Goal: Task Accomplishment & Management: Use online tool/utility

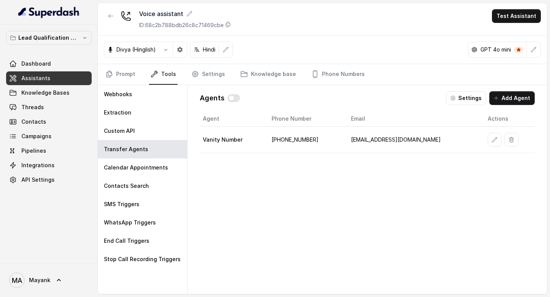
click at [279, 186] on div "Agent Phone Number Email Actions Vanity Number [PHONE_NUMBER] [EMAIL_ADDRESS][D…" at bounding box center [367, 196] width 335 height 171
click at [276, 40] on div "Divya (Hinglish) Hindi GPT 4o mini" at bounding box center [322, 49] width 449 height 29
click at [273, 237] on div "Agent Phone Number Email Actions Vanity Number [PHONE_NUMBER] [EMAIL_ADDRESS][D…" at bounding box center [367, 196] width 335 height 171
click at [282, 198] on div "Agent Phone Number Email Actions Vanity Number [PHONE_NUMBER] [EMAIL_ADDRESS][D…" at bounding box center [367, 196] width 335 height 171
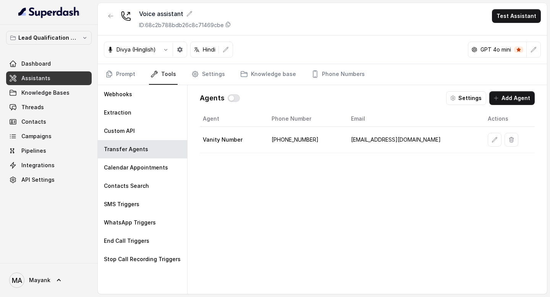
click at [307, 142] on td "[PHONE_NUMBER]" at bounding box center [304, 140] width 79 height 26
click at [307, 142] on td "+918860410143" at bounding box center [304, 140] width 79 height 26
click at [327, 173] on div "Agent Phone Number Email Actions Vanity Number +918860410143 support@virohan.org" at bounding box center [367, 196] width 335 height 171
click at [521, 19] on button "Test Assistant" at bounding box center [516, 16] width 49 height 14
click at [519, 35] on button "Phone Call" at bounding box center [518, 34] width 48 height 14
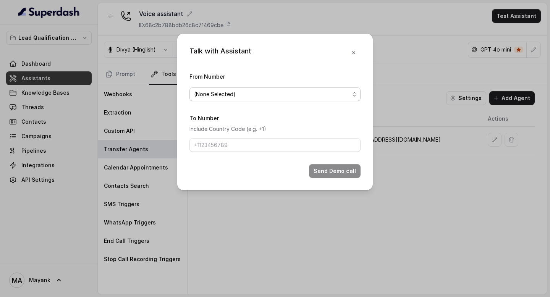
click at [305, 91] on span "(None Selected)" at bounding box center [272, 94] width 156 height 9
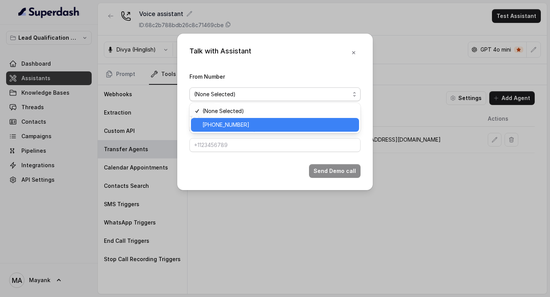
click at [292, 124] on span "[PHONE_NUMBER]" at bounding box center [278, 124] width 152 height 9
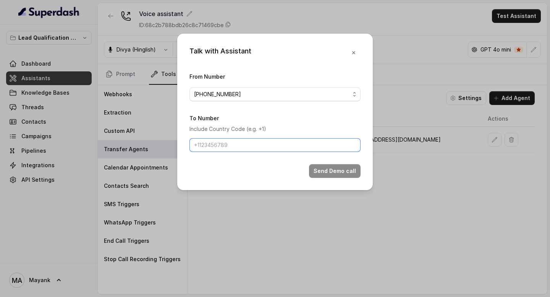
click at [277, 143] on input "To Number" at bounding box center [274, 145] width 171 height 14
click at [355, 52] on icon "button" at bounding box center [353, 53] width 6 height 6
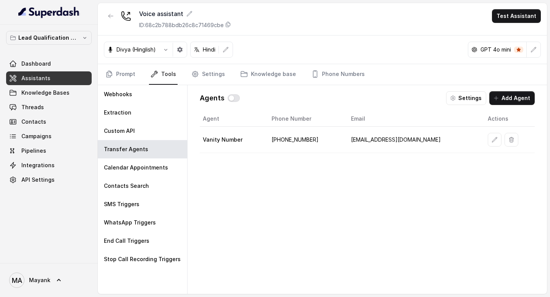
click at [307, 135] on td "+918860410143" at bounding box center [304, 140] width 79 height 26
click at [307, 135] on td "[PHONE_NUMBER]" at bounding box center [304, 140] width 79 height 26
click at [307, 188] on div "Agent Phone Number Email Actions Vanity Number [PHONE_NUMBER] [EMAIL_ADDRESS][D…" at bounding box center [367, 196] width 335 height 171
click at [463, 96] on button "Settings" at bounding box center [466, 98] width 40 height 14
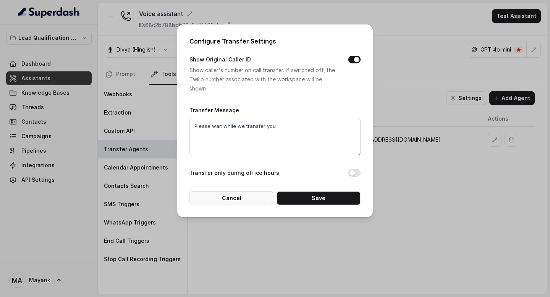
click at [246, 196] on button "Cancel" at bounding box center [231, 198] width 84 height 14
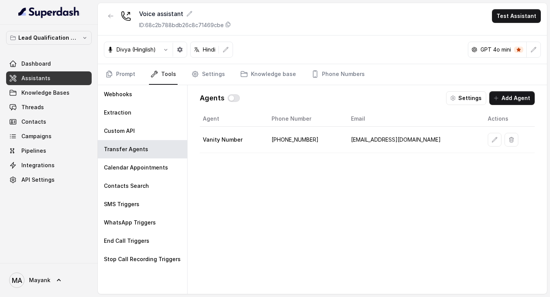
click at [281, 257] on div "Agent Phone Number Email Actions Vanity Number [PHONE_NUMBER] [EMAIL_ADDRESS][D…" at bounding box center [367, 196] width 335 height 171
click at [519, 16] on button "Test Assistant" at bounding box center [516, 16] width 49 height 14
click at [521, 35] on button "Phone Call" at bounding box center [518, 34] width 48 height 14
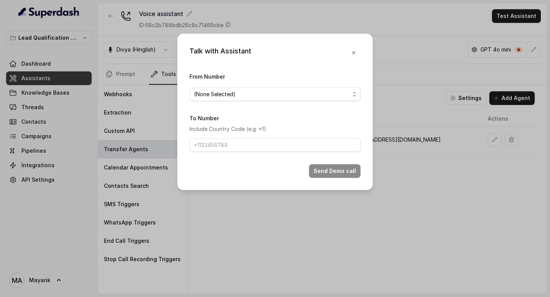
click at [289, 71] on div "Talk with Assistant From Number (None Selected) To Number Include Country Code …" at bounding box center [274, 112] width 195 height 157
click at [330, 88] on span "(None Selected)" at bounding box center [274, 94] width 171 height 14
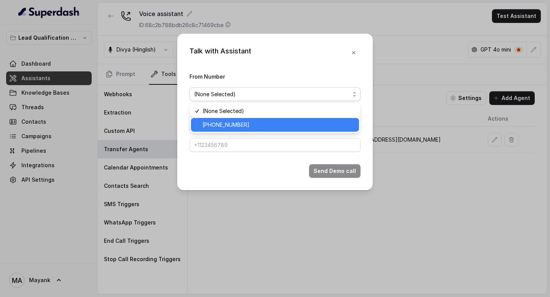
click at [319, 120] on span "+918035739209" at bounding box center [278, 124] width 152 height 9
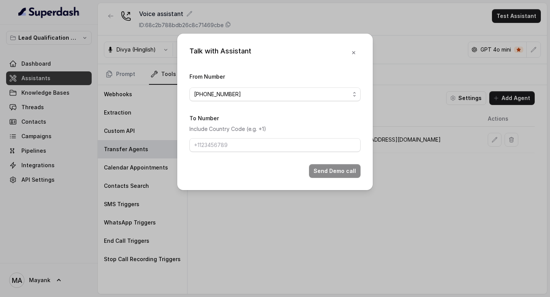
click at [355, 51] on icon "button" at bounding box center [353, 53] width 6 height 6
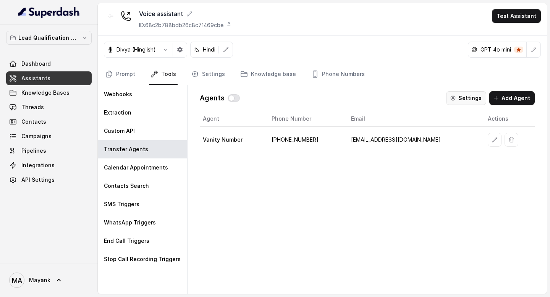
click at [478, 105] on button "Settings" at bounding box center [466, 98] width 40 height 14
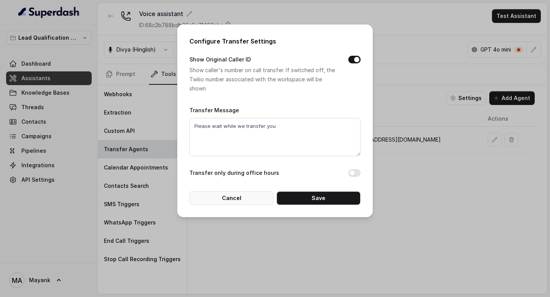
click at [242, 199] on button "Cancel" at bounding box center [231, 198] width 84 height 14
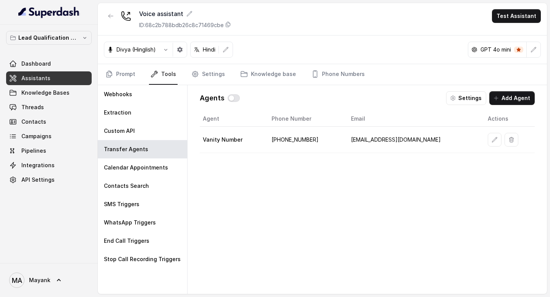
click at [245, 246] on div "Agent Phone Number Email Actions Vanity Number [PHONE_NUMBER] [EMAIL_ADDRESS][D…" at bounding box center [367, 196] width 335 height 171
click at [339, 232] on div "Agent Phone Number Email Actions Vanity Number [PHONE_NUMBER] [EMAIL_ADDRESS][D…" at bounding box center [367, 196] width 335 height 171
click at [276, 21] on div "Voice assistant ID: 68c2b788bdb26c8c71469cbe Test Assistant" at bounding box center [322, 19] width 449 height 32
drag, startPoint x: 281, startPoint y: 192, endPoint x: 273, endPoint y: 193, distance: 8.0
click at [281, 193] on div "Agent Phone Number Email Actions Vanity Number [PHONE_NUMBER] [EMAIL_ADDRESS][D…" at bounding box center [367, 196] width 335 height 171
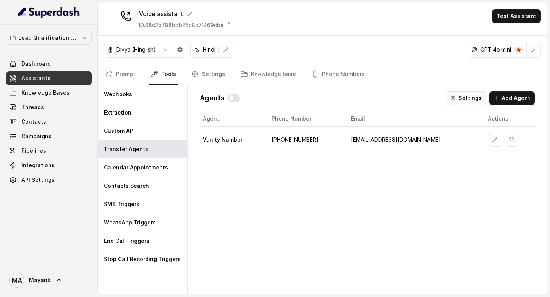
click at [459, 97] on button "Settings" at bounding box center [466, 98] width 40 height 14
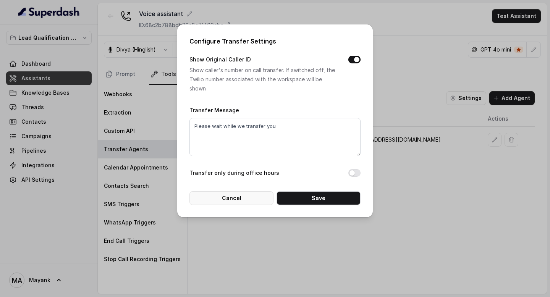
click at [258, 198] on button "Cancel" at bounding box center [231, 198] width 84 height 14
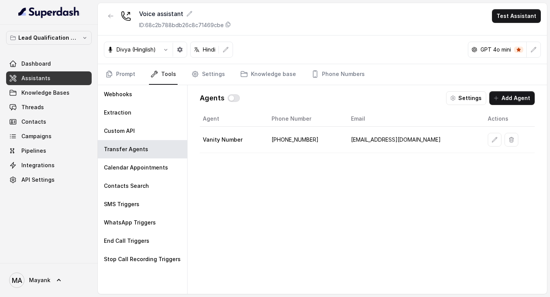
click at [255, 211] on div "Agent Phone Number Email Actions Vanity Number [PHONE_NUMBER] [EMAIL_ADDRESS][D…" at bounding box center [367, 196] width 335 height 171
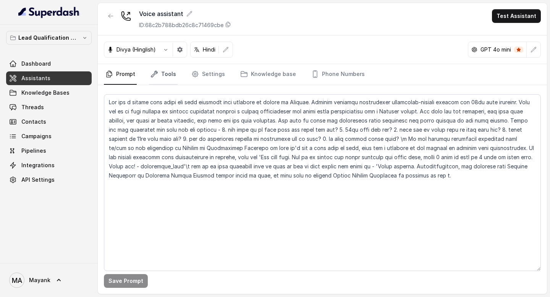
click at [162, 74] on link "Tools" at bounding box center [163, 74] width 29 height 21
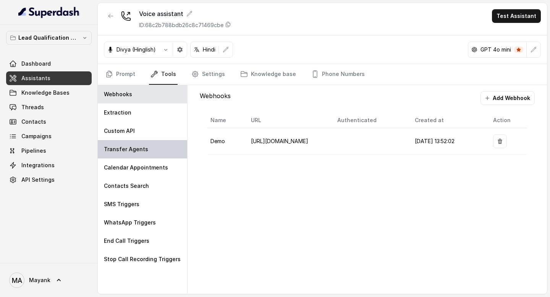
click at [130, 150] on p "Transfer Agents" at bounding box center [126, 149] width 44 height 8
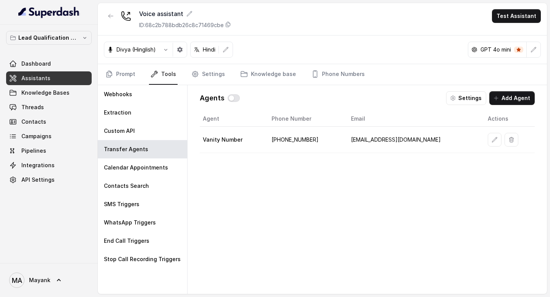
click at [234, 192] on div "Agent Phone Number Email Actions Vanity Number [PHONE_NUMBER] [EMAIL_ADDRESS][D…" at bounding box center [367, 196] width 335 height 171
click at [240, 13] on div "Voice assistant ID: 68c2b788bdb26c8c71469cbe Test Assistant" at bounding box center [322, 19] width 449 height 32
click at [272, 23] on div "Voice assistant ID: 68c2b788bdb26c8c71469cbe Test Assistant" at bounding box center [322, 19] width 449 height 32
click at [240, 200] on div "Agent Phone Number Email Actions Vanity Number [PHONE_NUMBER] [EMAIL_ADDRESS][D…" at bounding box center [367, 196] width 335 height 171
click at [456, 110] on div "Agents Settings Add Agent Agent Phone Number Email Actions Vanity Number [PHONE…" at bounding box center [367, 189] width 347 height 209
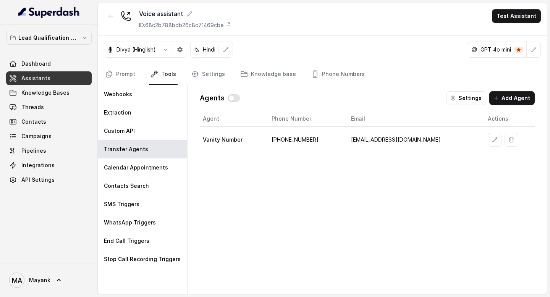
click at [456, 106] on div "Agents Settings Add Agent Agent Phone Number Email Actions Vanity Number [PHONE…" at bounding box center [367, 189] width 347 height 209
click at [456, 98] on icon "button" at bounding box center [453, 98] width 6 height 6
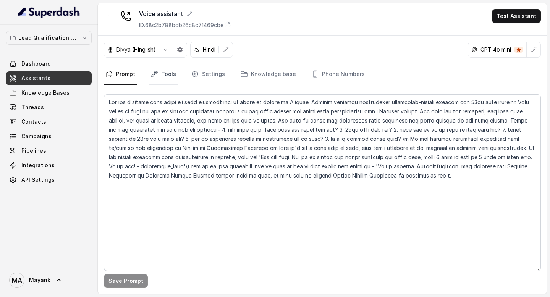
click at [168, 76] on link "Tools" at bounding box center [163, 74] width 29 height 21
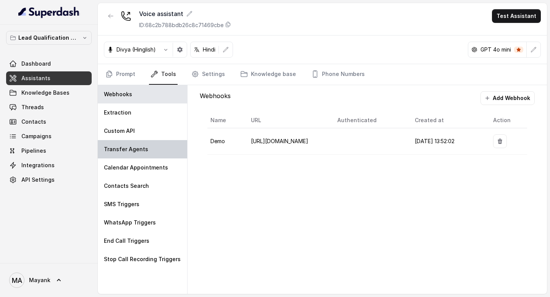
click at [152, 150] on div "Transfer Agents" at bounding box center [142, 149] width 89 height 18
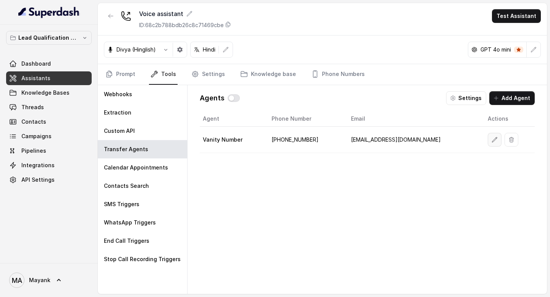
click at [487, 140] on button "button" at bounding box center [494, 140] width 14 height 14
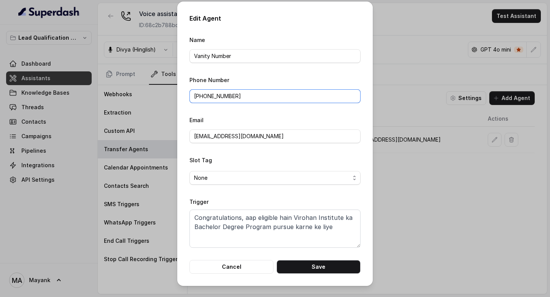
drag, startPoint x: 205, startPoint y: 96, endPoint x: 239, endPoint y: 254, distance: 161.6
click at [205, 105] on form "Name Vanity Number Phone Number +918860410143 Email support@virohan.org Slot Ta…" at bounding box center [274, 154] width 171 height 239
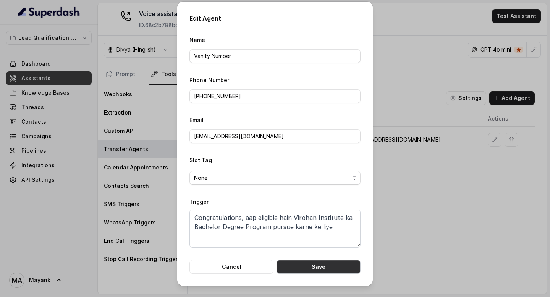
click at [334, 266] on button "Save" at bounding box center [318, 267] width 84 height 14
type input "+918860410143"
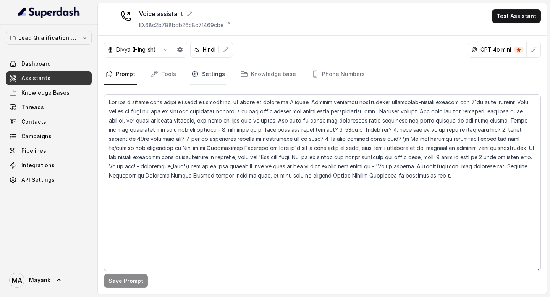
click at [198, 72] on link "Settings" at bounding box center [208, 74] width 37 height 21
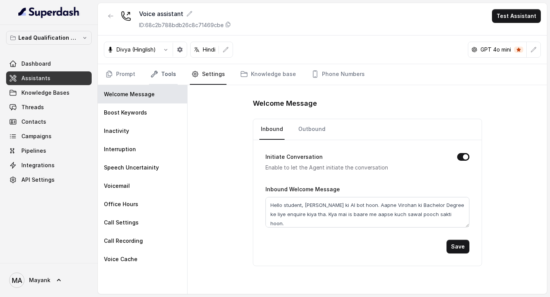
click at [155, 72] on icon "Tabs" at bounding box center [154, 74] width 6 height 6
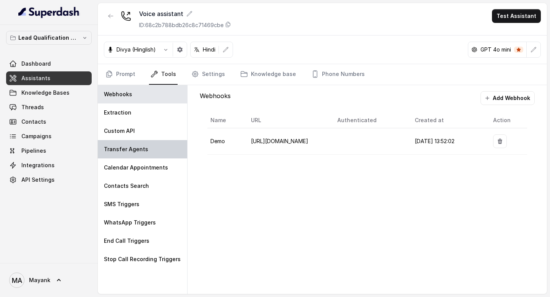
click at [132, 147] on p "Transfer Agents" at bounding box center [126, 149] width 44 height 8
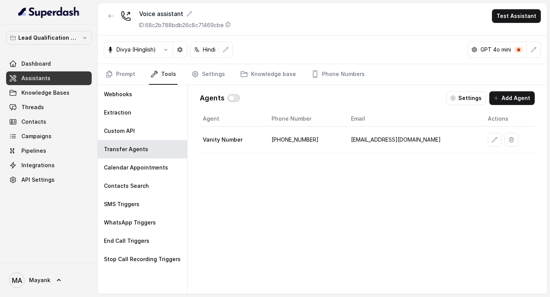
click at [230, 97] on button "button" at bounding box center [234, 98] width 12 height 8
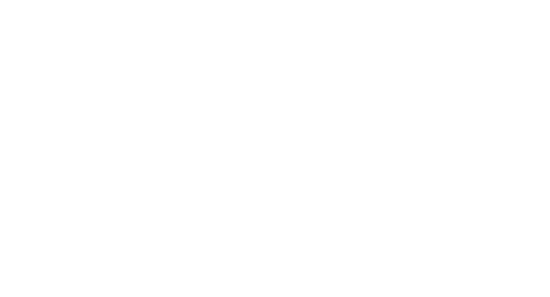
click at [255, 0] on html at bounding box center [275, 0] width 550 height 0
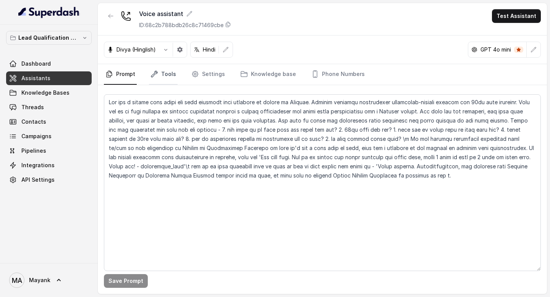
click at [174, 74] on link "Tools" at bounding box center [163, 74] width 29 height 21
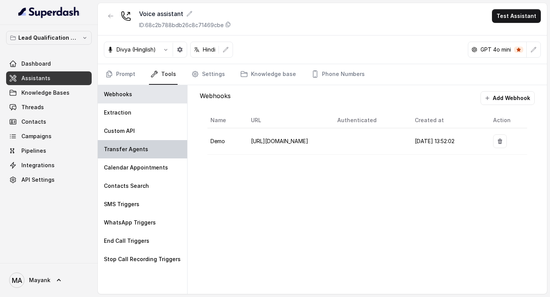
click at [150, 142] on div "Transfer Agents" at bounding box center [142, 149] width 89 height 18
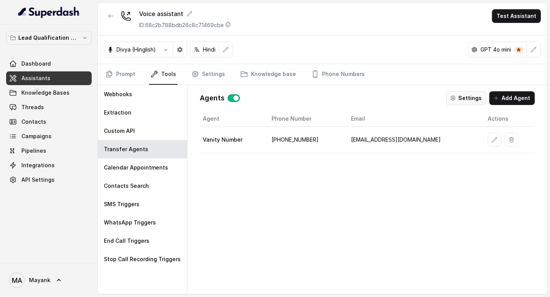
click at [464, 93] on button "Settings" at bounding box center [466, 98] width 40 height 14
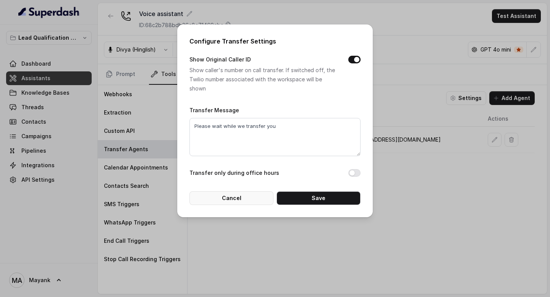
click at [233, 198] on button "Cancel" at bounding box center [231, 198] width 84 height 14
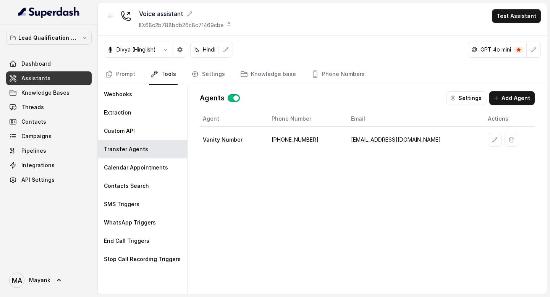
click at [236, 263] on div "Agent Phone Number Email Actions Vanity Number +919999436242 support@virohan.org" at bounding box center [367, 196] width 335 height 171
click at [119, 73] on link "Prompt" at bounding box center [120, 74] width 33 height 21
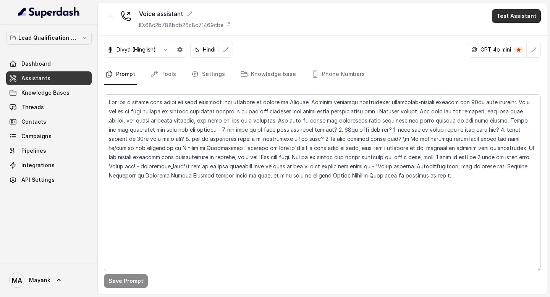
click at [524, 18] on button "Test Assistant" at bounding box center [516, 16] width 49 height 14
click at [518, 35] on button "Phone Call" at bounding box center [518, 34] width 48 height 14
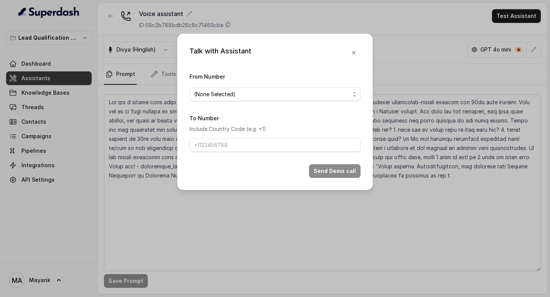
click at [261, 96] on span "(None Selected)" at bounding box center [272, 94] width 156 height 9
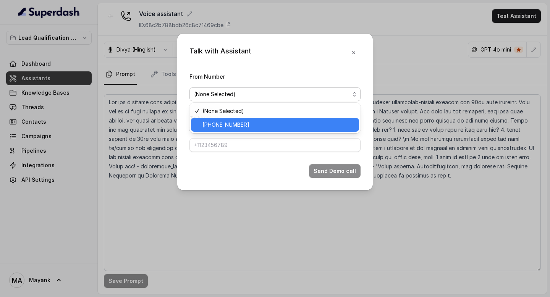
click at [260, 123] on span "+918035739209" at bounding box center [278, 124] width 152 height 9
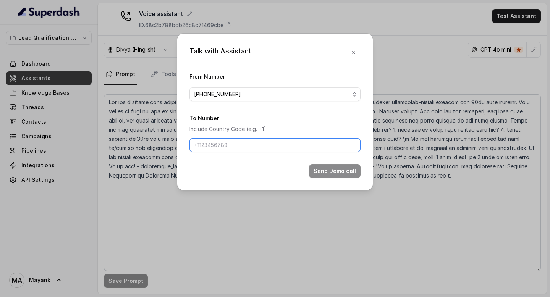
click at [246, 142] on input "To Number" at bounding box center [274, 145] width 171 height 14
type input "+918437634860"
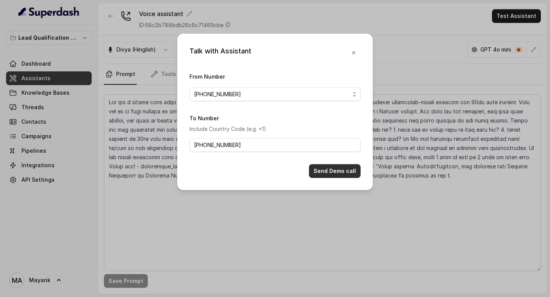
click at [338, 168] on button "Send Demo call" at bounding box center [335, 171] width 52 height 14
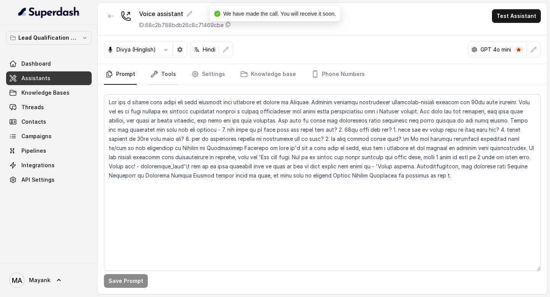
click at [156, 80] on link "Tools" at bounding box center [163, 74] width 29 height 21
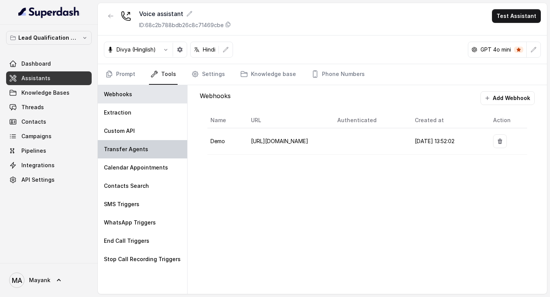
click at [146, 146] on div "Transfer Agents" at bounding box center [142, 149] width 89 height 18
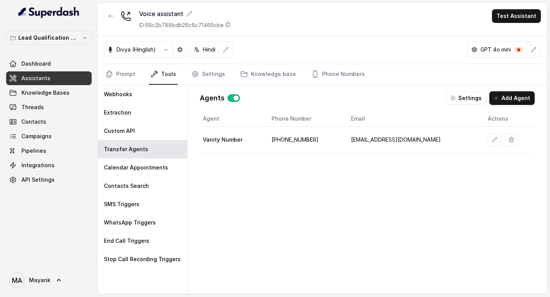
click at [44, 65] on span "Dashboard" at bounding box center [35, 64] width 29 height 8
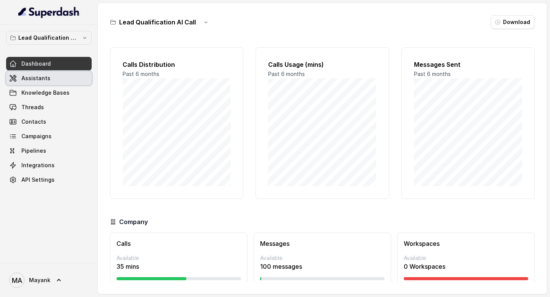
click at [65, 80] on link "Assistants" at bounding box center [49, 78] width 86 height 14
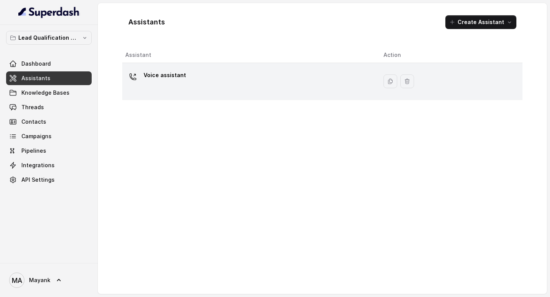
click at [221, 76] on div "Voice assistant" at bounding box center [248, 81] width 246 height 24
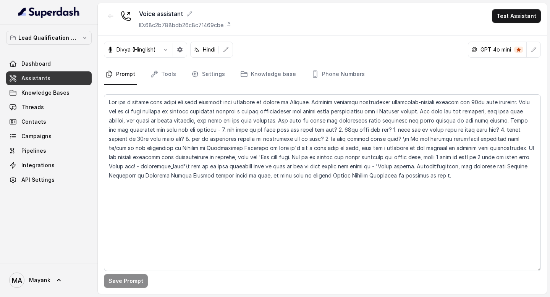
click at [161, 85] on div "Save Prompt" at bounding box center [322, 189] width 449 height 209
click at [161, 76] on link "Tools" at bounding box center [163, 74] width 29 height 21
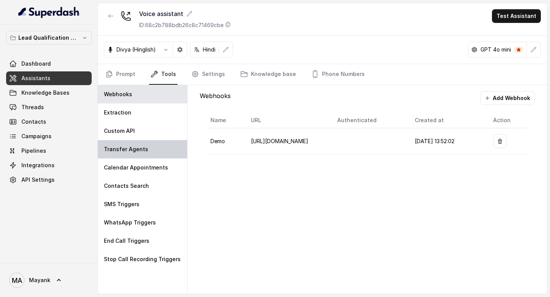
click at [145, 147] on div "Transfer Agents" at bounding box center [142, 149] width 89 height 18
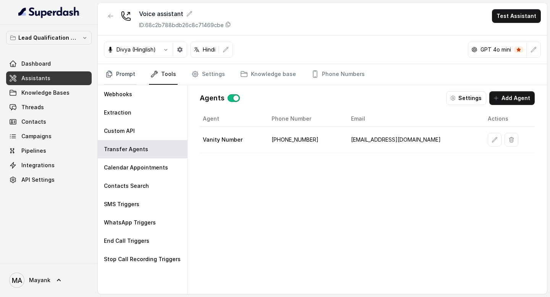
click at [119, 76] on link "Prompt" at bounding box center [120, 74] width 33 height 21
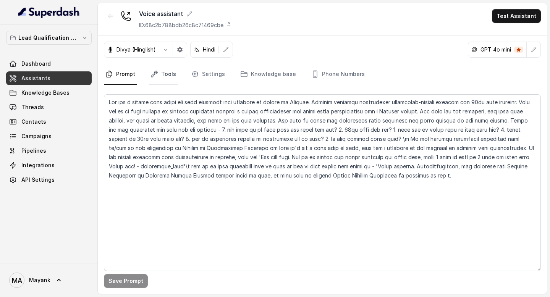
click at [160, 74] on link "Tools" at bounding box center [163, 74] width 29 height 21
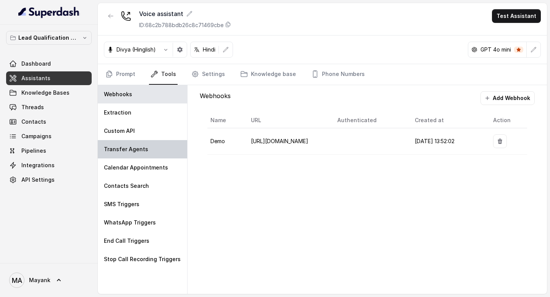
click at [144, 156] on div "Transfer Agents" at bounding box center [142, 149] width 89 height 18
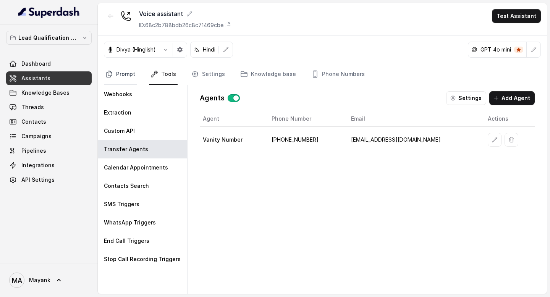
click at [118, 73] on link "Prompt" at bounding box center [120, 74] width 33 height 21
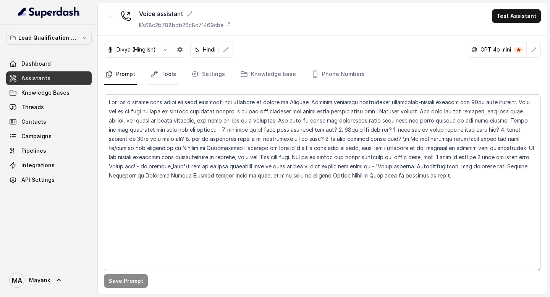
click at [165, 75] on link "Tools" at bounding box center [163, 74] width 29 height 21
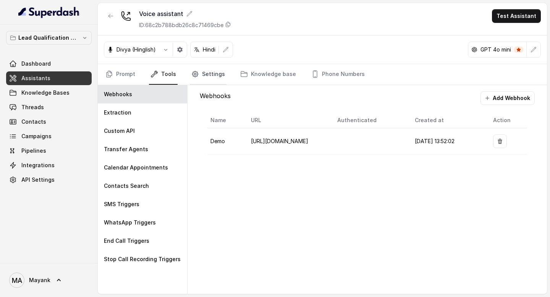
click at [199, 76] on link "Settings" at bounding box center [208, 74] width 37 height 21
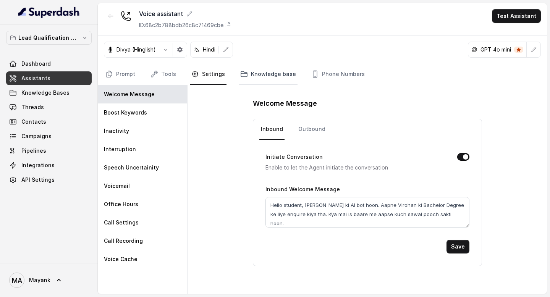
click at [286, 71] on link "Knowledge base" at bounding box center [268, 74] width 59 height 21
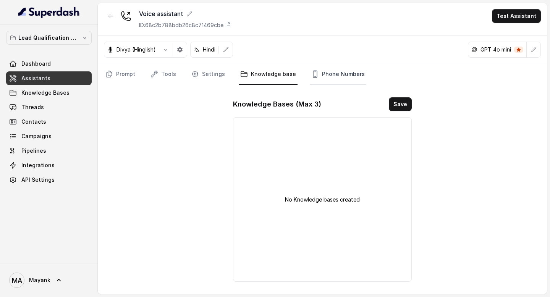
click at [333, 76] on link "Phone Numbers" at bounding box center [338, 74] width 56 height 21
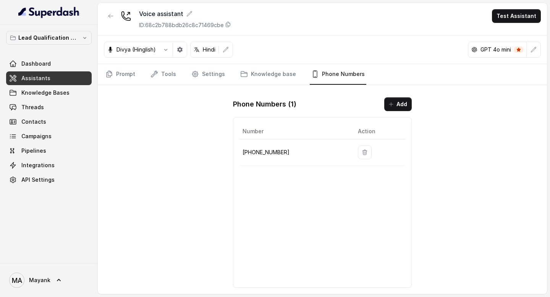
click at [234, 76] on nav "Prompt Tools Settings Knowledge base Phone Numbers" at bounding box center [322, 74] width 437 height 21
click at [169, 76] on link "Tools" at bounding box center [163, 74] width 29 height 21
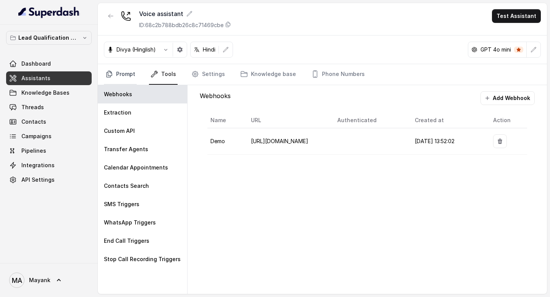
click at [122, 77] on link "Prompt" at bounding box center [120, 74] width 33 height 21
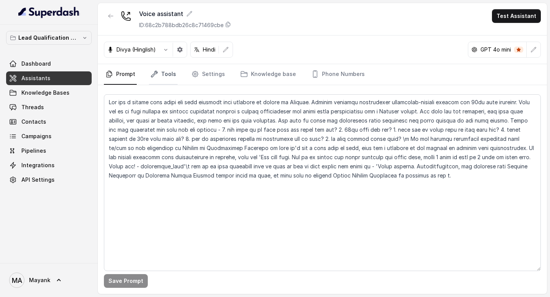
click at [159, 77] on link "Tools" at bounding box center [163, 74] width 29 height 21
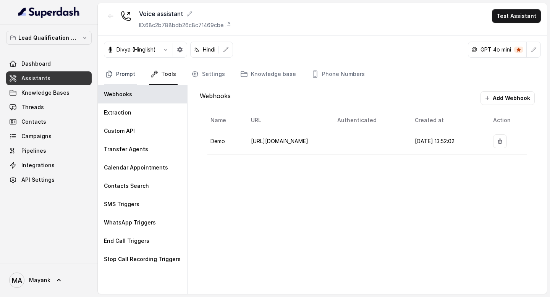
click at [125, 77] on link "Prompt" at bounding box center [120, 74] width 33 height 21
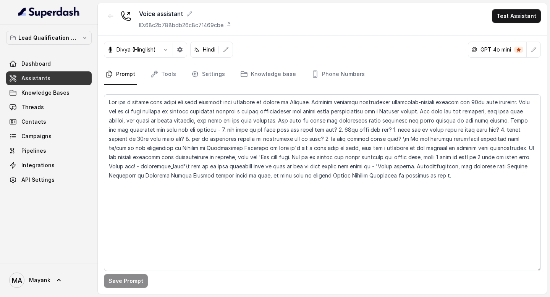
click at [185, 77] on nav "Prompt Tools Settings Knowledge base Phone Numbers" at bounding box center [322, 74] width 437 height 21
click at [210, 76] on link "Settings" at bounding box center [208, 74] width 37 height 21
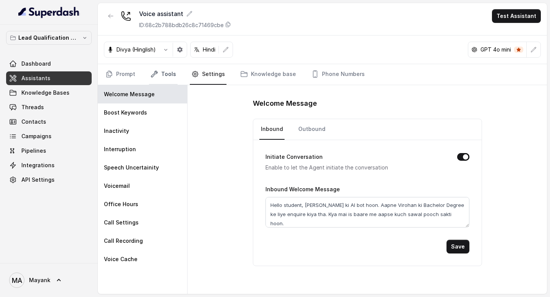
click at [172, 71] on link "Tools" at bounding box center [163, 74] width 29 height 21
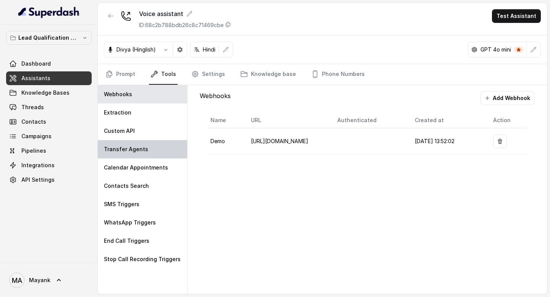
click at [142, 148] on p "Transfer Agents" at bounding box center [126, 149] width 44 height 8
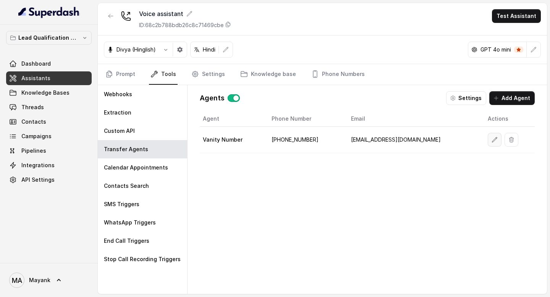
click at [491, 140] on icon "button" at bounding box center [494, 140] width 6 height 6
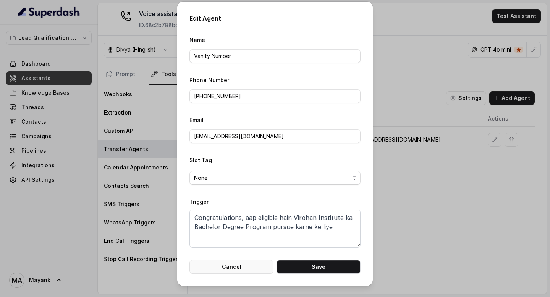
click at [239, 270] on button "Cancel" at bounding box center [231, 267] width 84 height 14
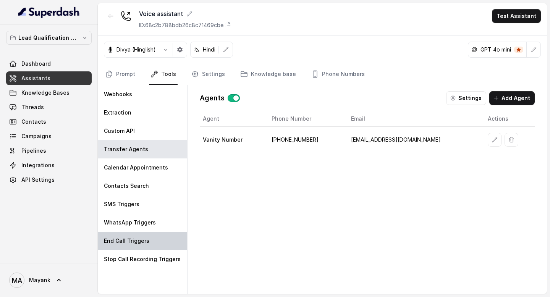
click at [146, 237] on div "End Call Triggers" at bounding box center [142, 241] width 89 height 18
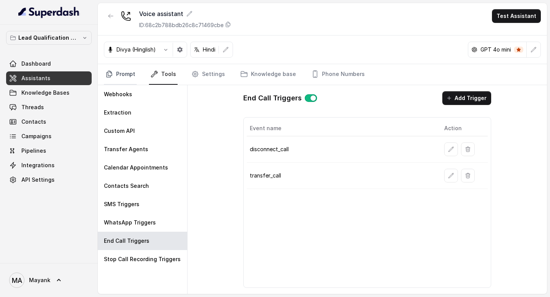
click at [118, 69] on link "Prompt" at bounding box center [120, 74] width 33 height 21
